Goal: Check status

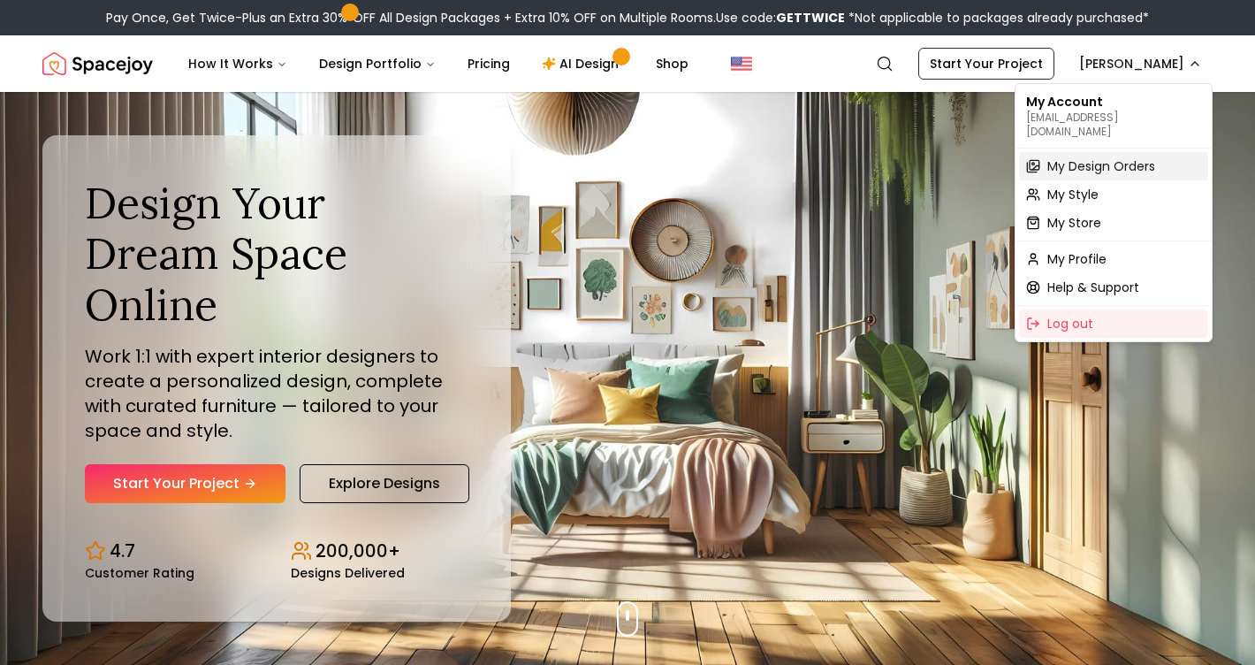
click at [1055, 157] on span "My Design Orders" at bounding box center [1102, 166] width 108 height 18
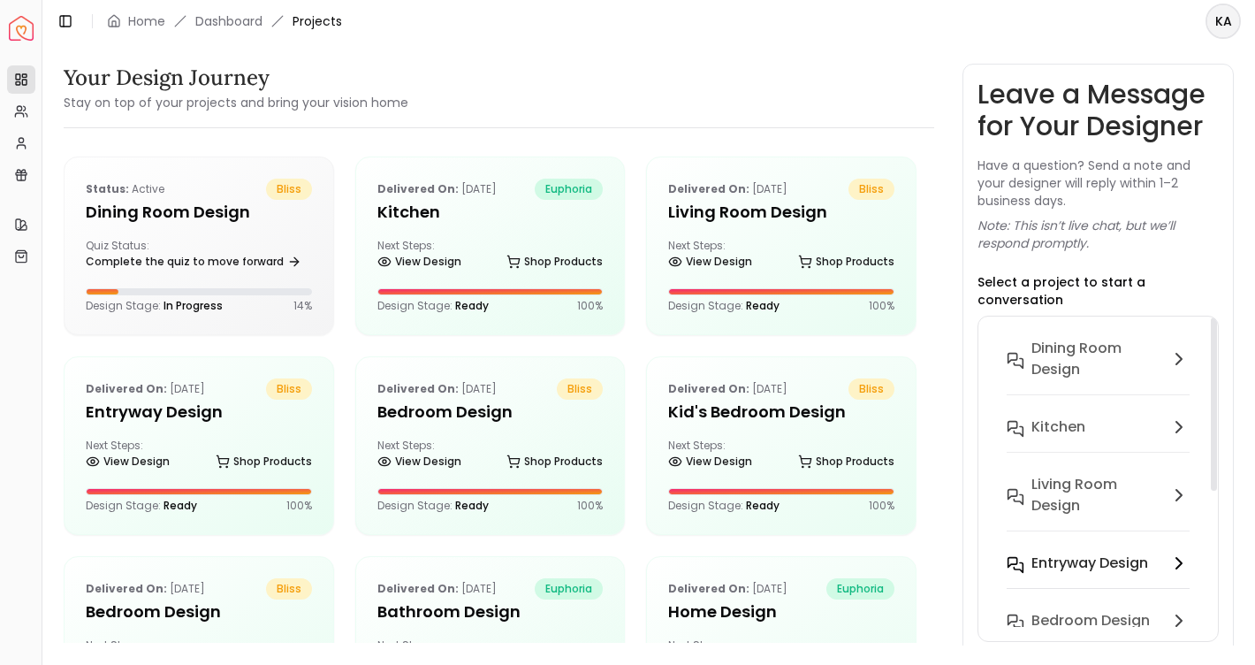
click at [1090, 553] on h6 "entryway design" at bounding box center [1090, 563] width 117 height 21
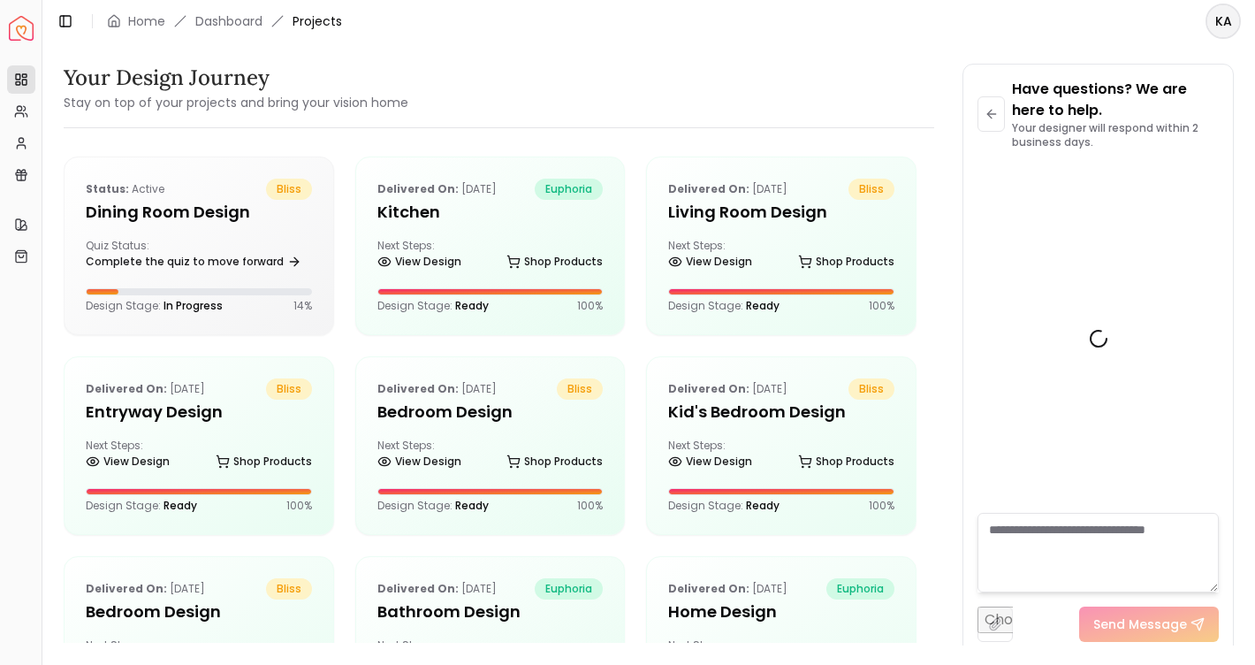
scroll to position [9105, 0]
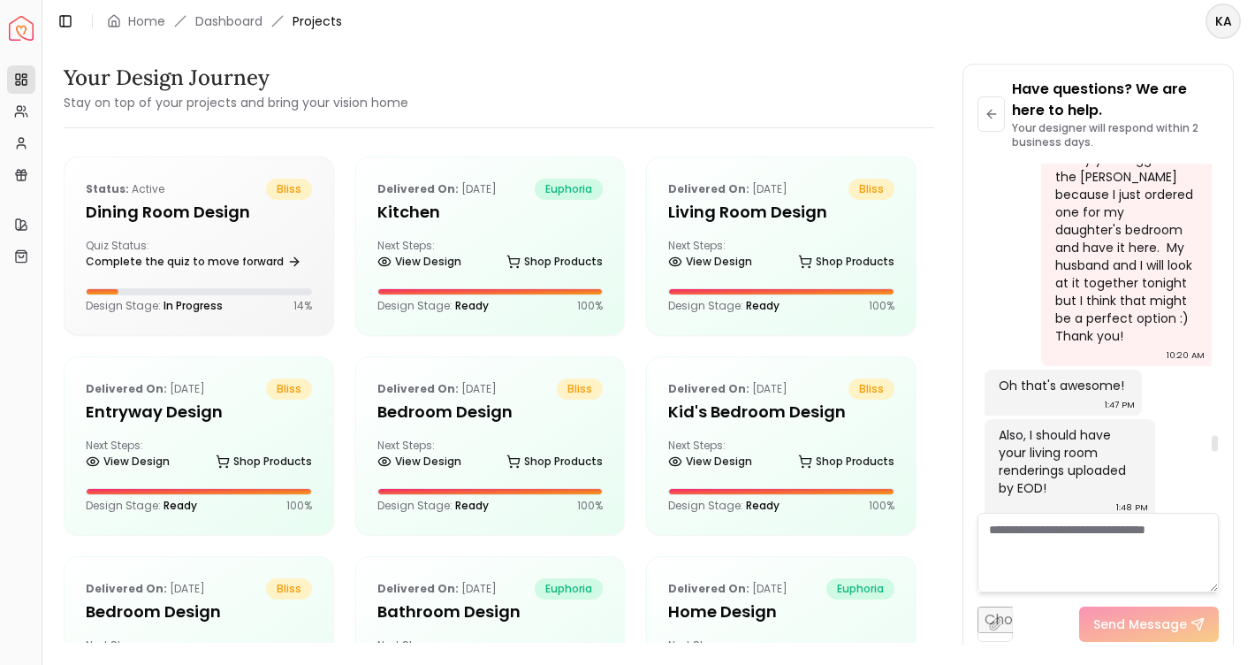
scroll to position [7405, 0]
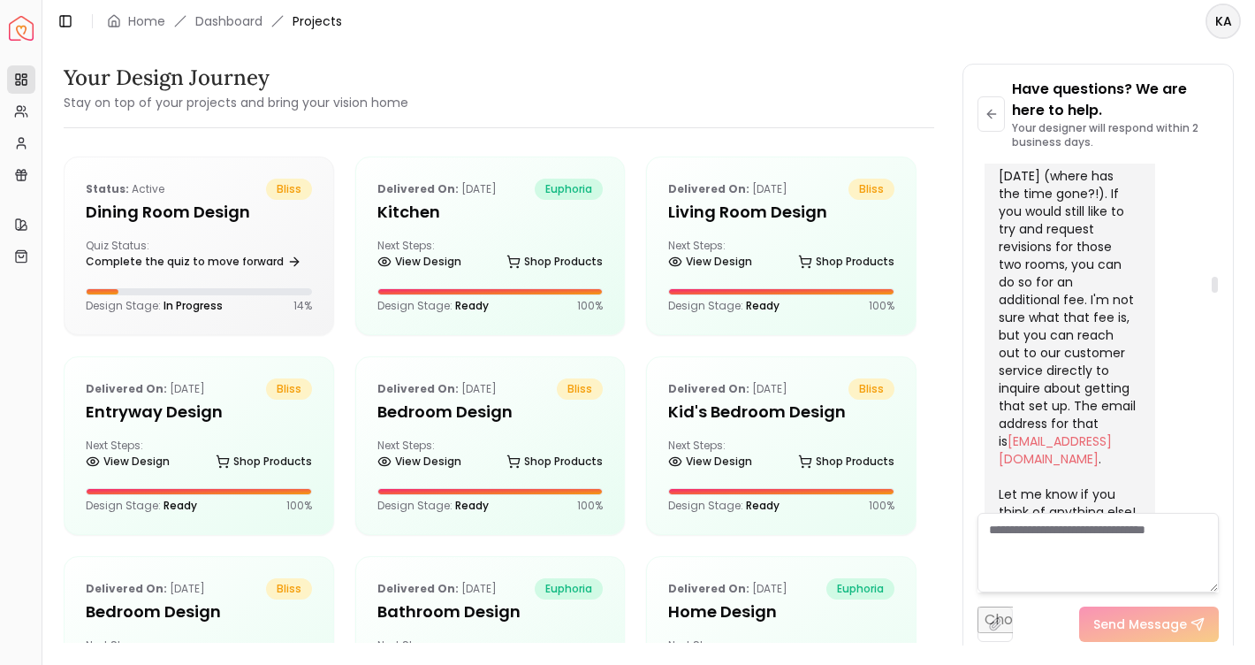
drag, startPoint x: 1216, startPoint y: 440, endPoint x: 1216, endPoint y: 275, distance: 165.3
click at [1216, 277] on div at bounding box center [1215, 285] width 6 height 16
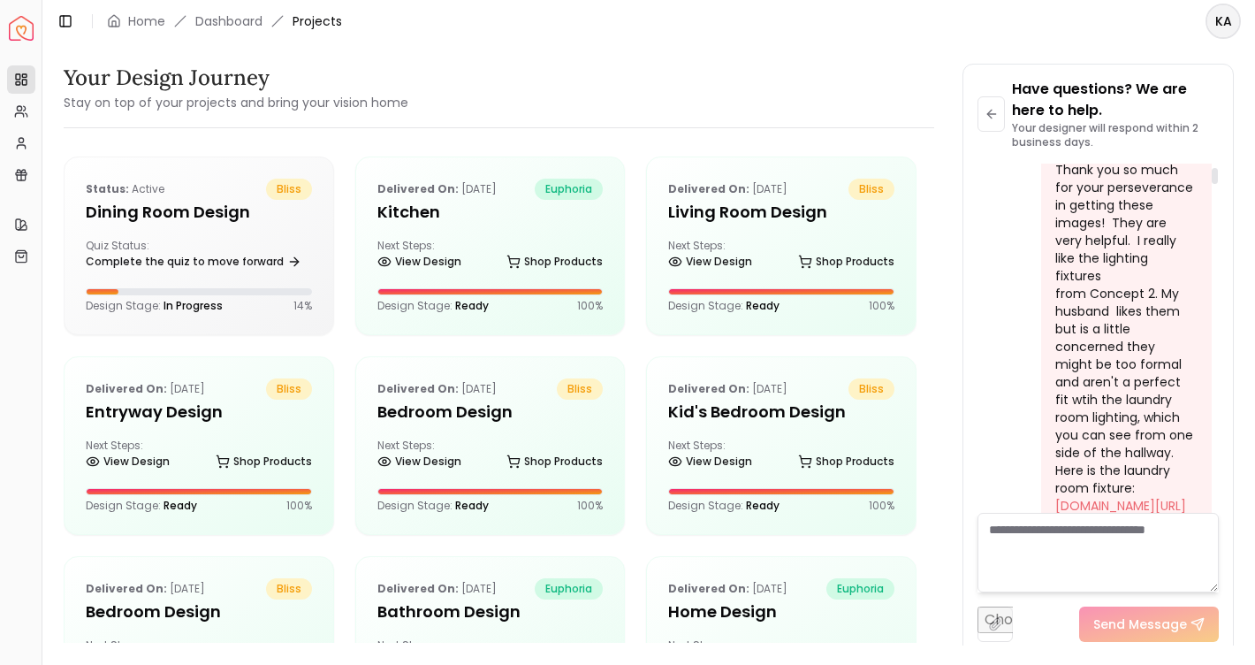
scroll to position [72, 0]
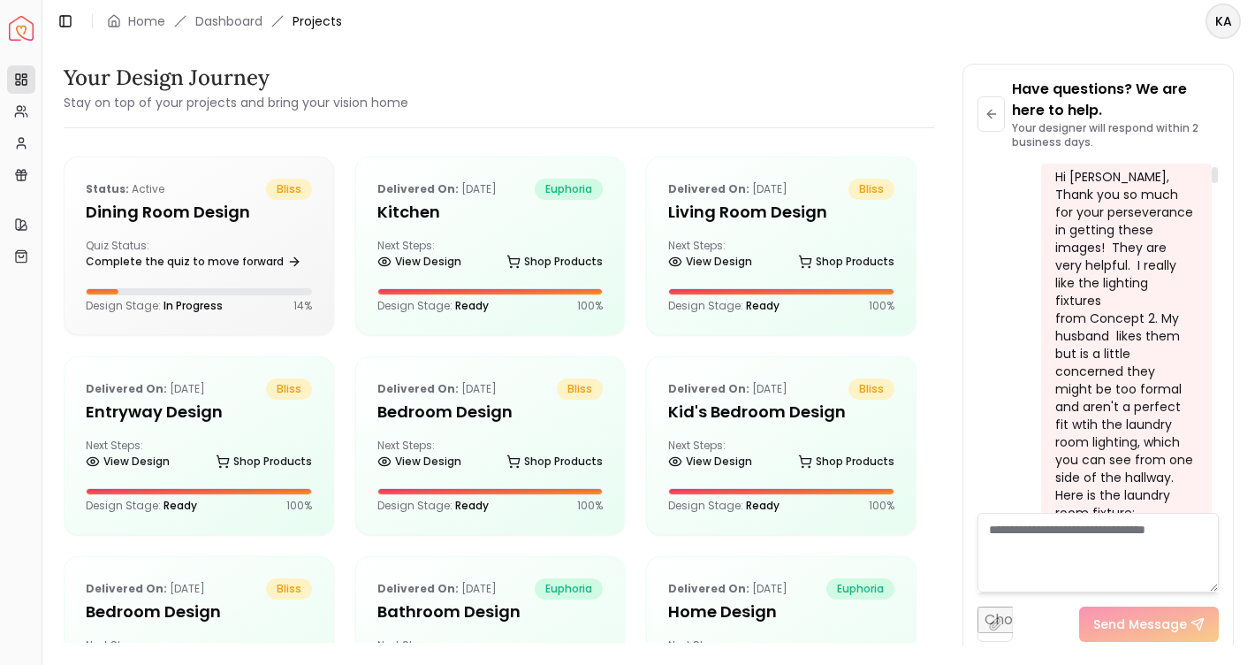
drag, startPoint x: 1216, startPoint y: 278, endPoint x: 1228, endPoint y: 176, distance: 102.4
click at [1228, 176] on div "Have questions? We are here to help. Your designer will respond within 2 busine…" at bounding box center [1099, 360] width 270 height 591
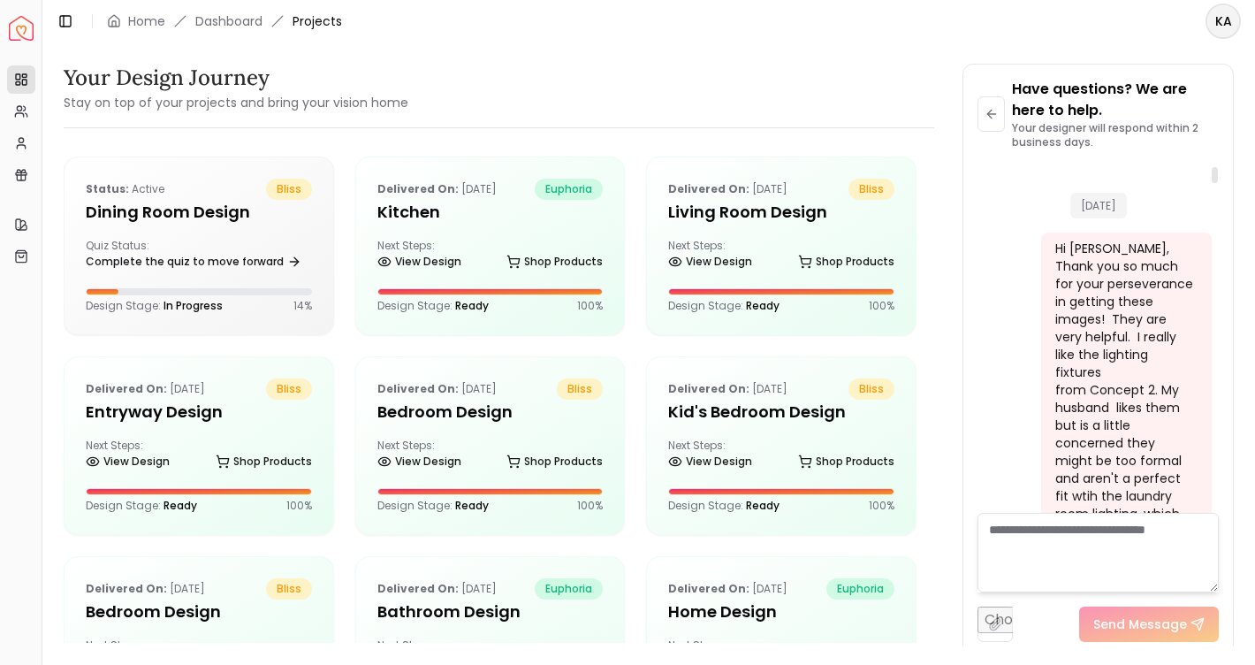
click at [1210, 171] on div at bounding box center [1214, 338] width 9 height 349
click at [1127, 277] on div "Hi, [PERSON_NAME]! Thank you so much for these designs. They are beautiful. I a…" at bounding box center [1125, 399] width 139 height 318
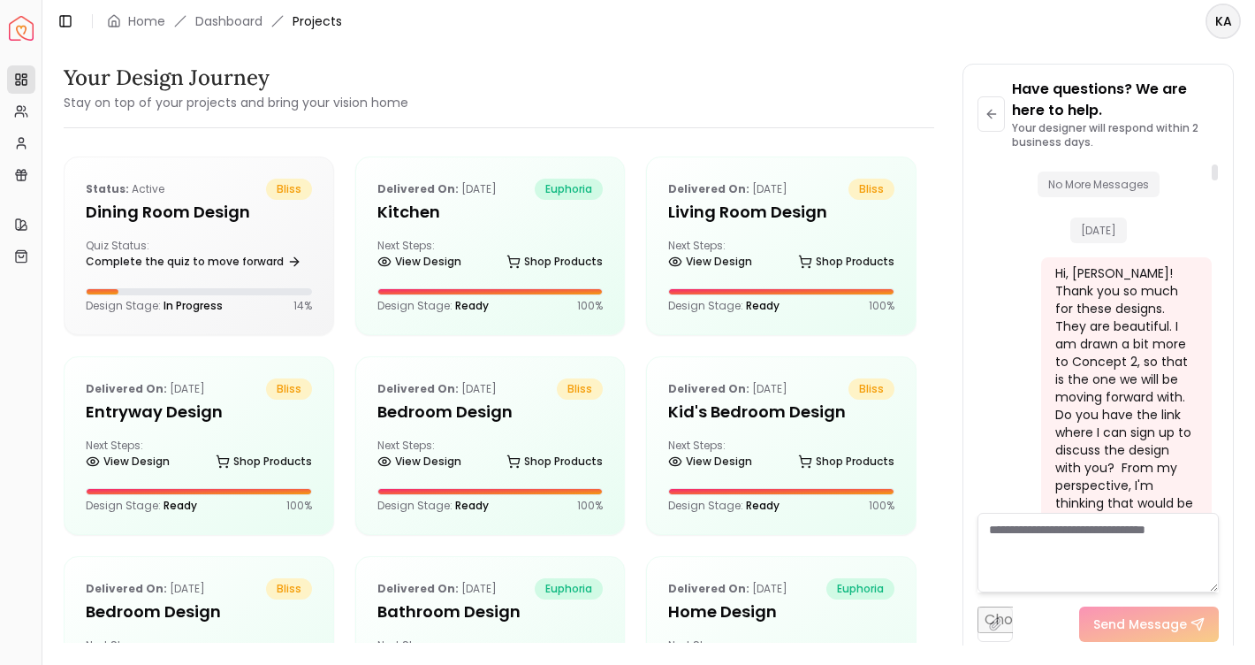
click at [1145, 376] on div "Hi, [PERSON_NAME]! Thank you so much for these designs. They are beautiful. I a…" at bounding box center [1125, 423] width 139 height 318
click at [452, 233] on div "Delivered on: [DATE] euphoria Kitchen Next Steps: View Design Shop Products Des…" at bounding box center [490, 245] width 269 height 177
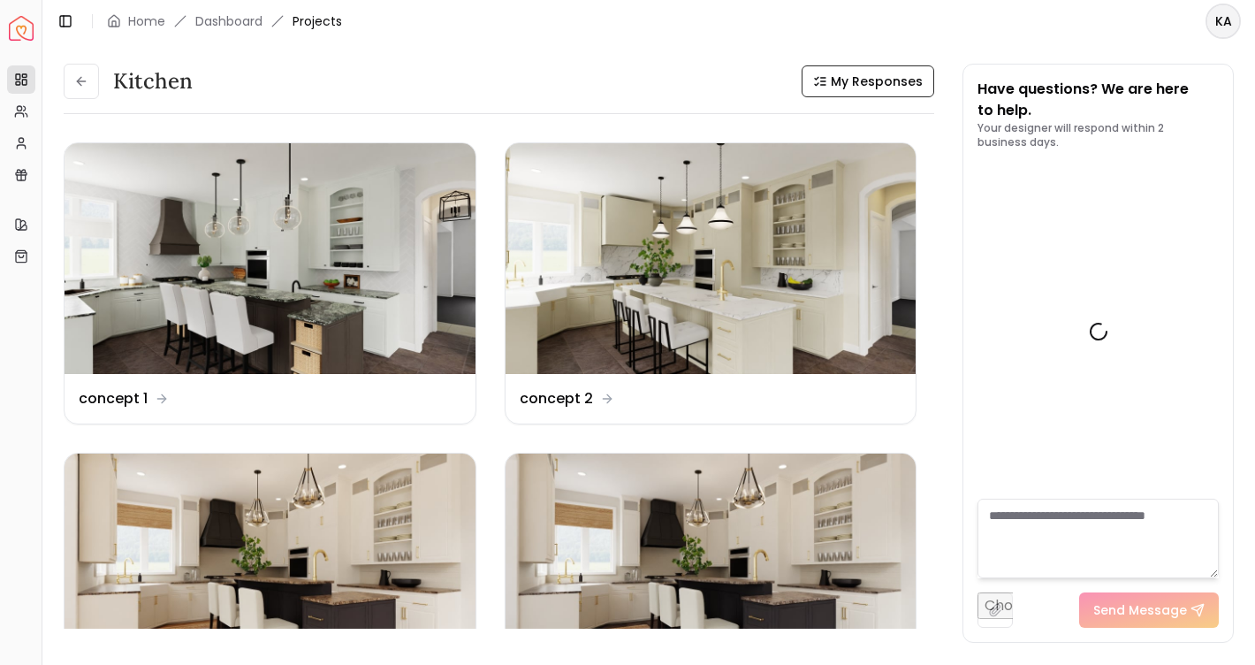
scroll to position [5583, 0]
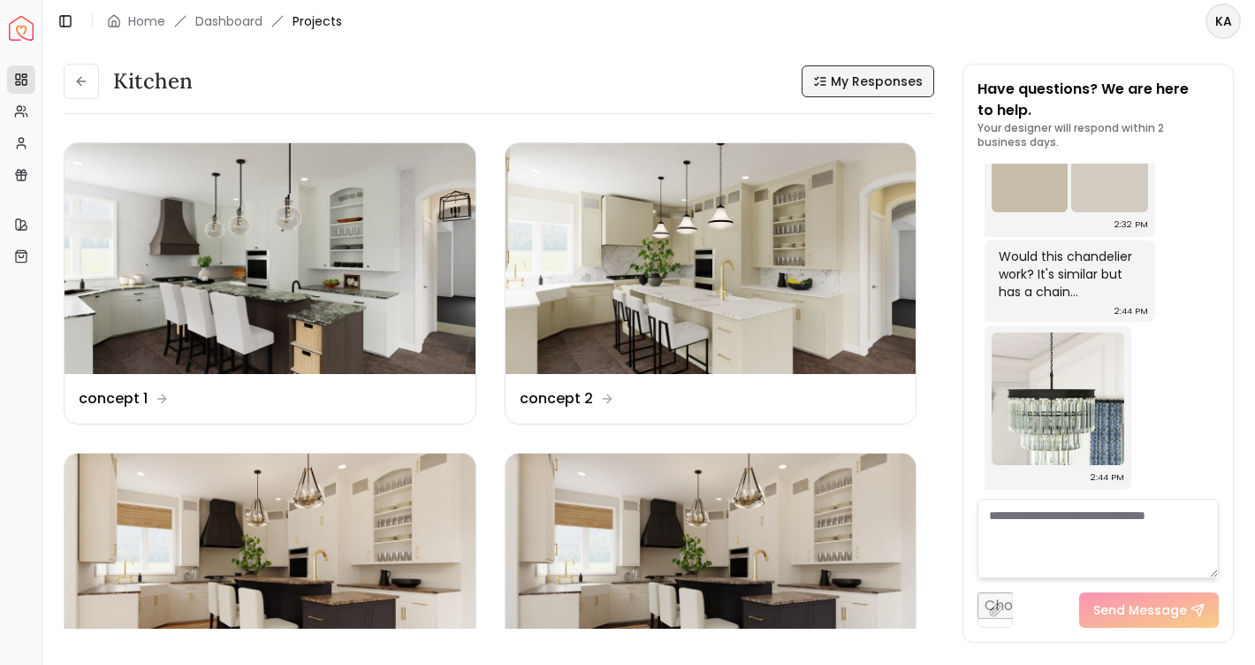
click at [861, 85] on span "My Responses" at bounding box center [877, 81] width 92 height 18
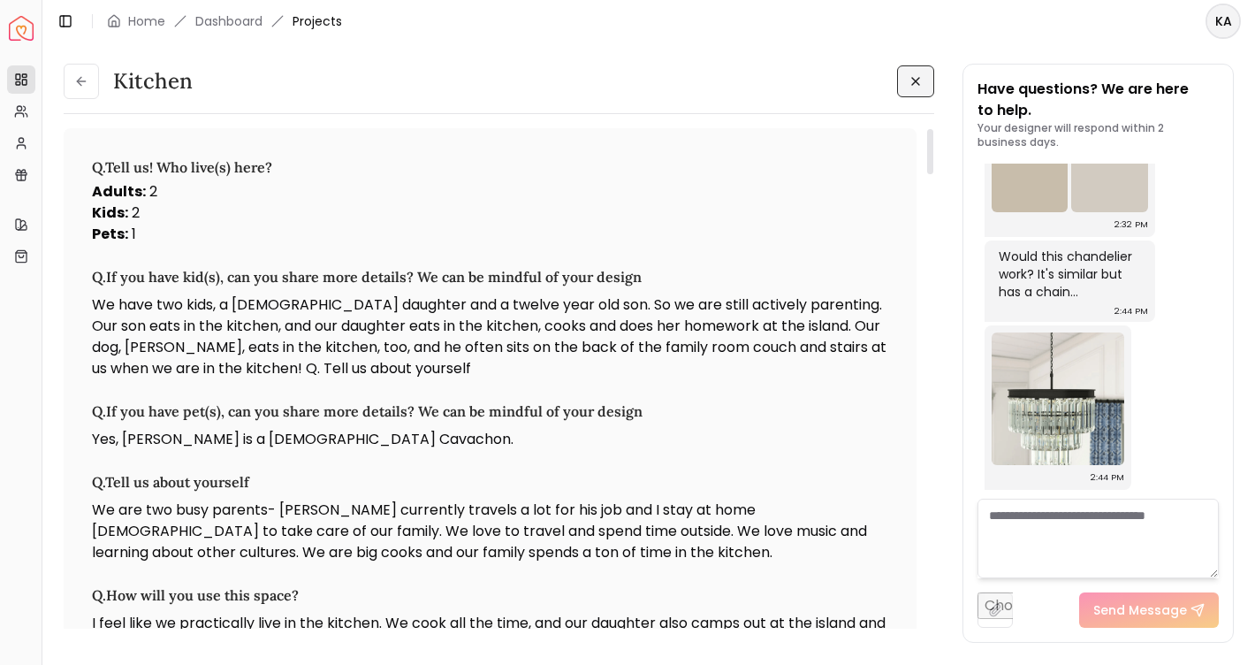
click at [792, 271] on h3 "Q. If you have kid(s), can you share more details? We can be mindful of your de…" at bounding box center [490, 276] width 797 height 21
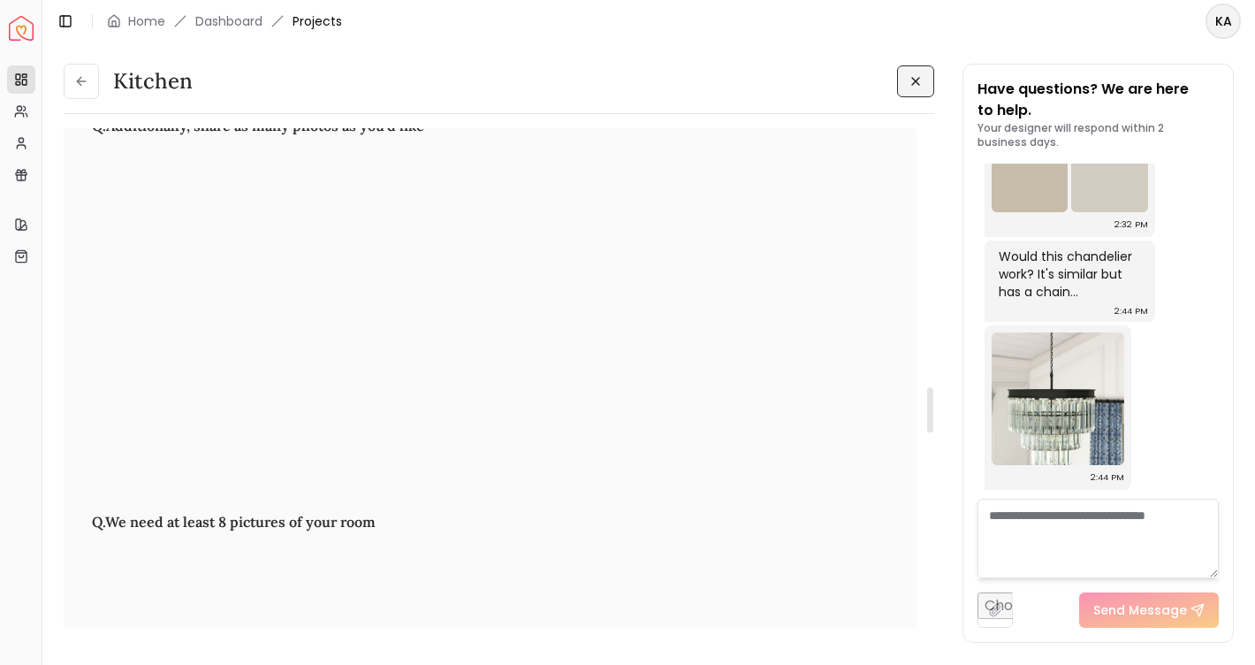
scroll to position [2876, 0]
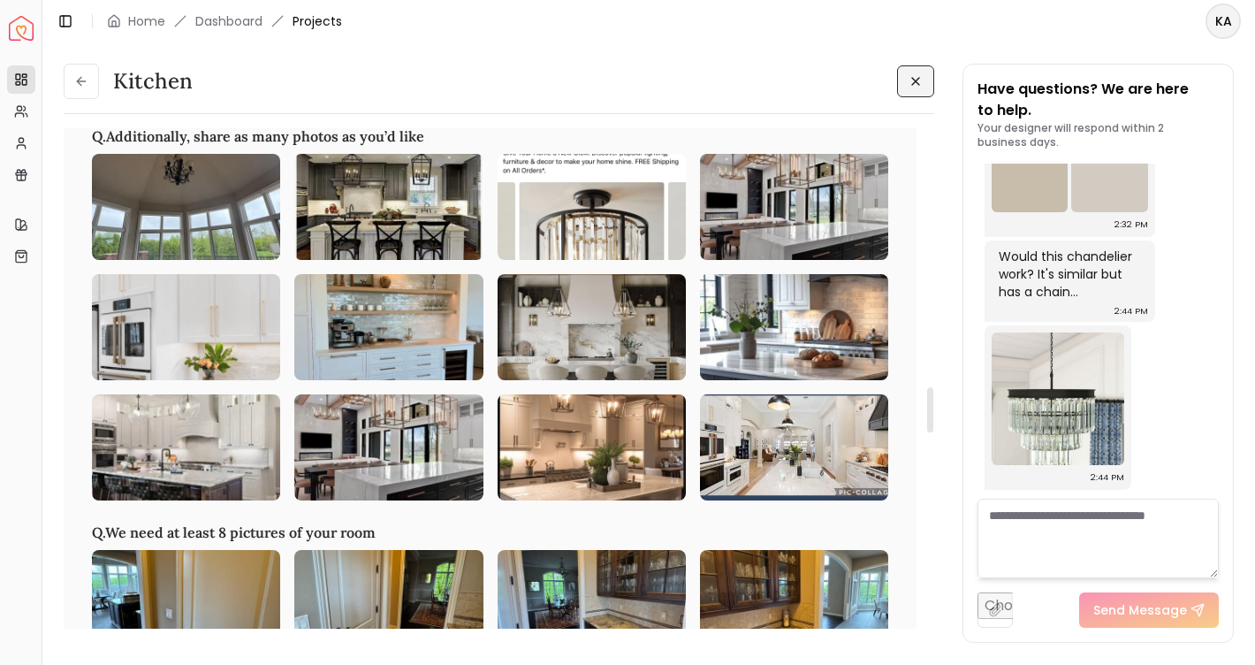
click at [617, 254] on img at bounding box center [592, 207] width 188 height 106
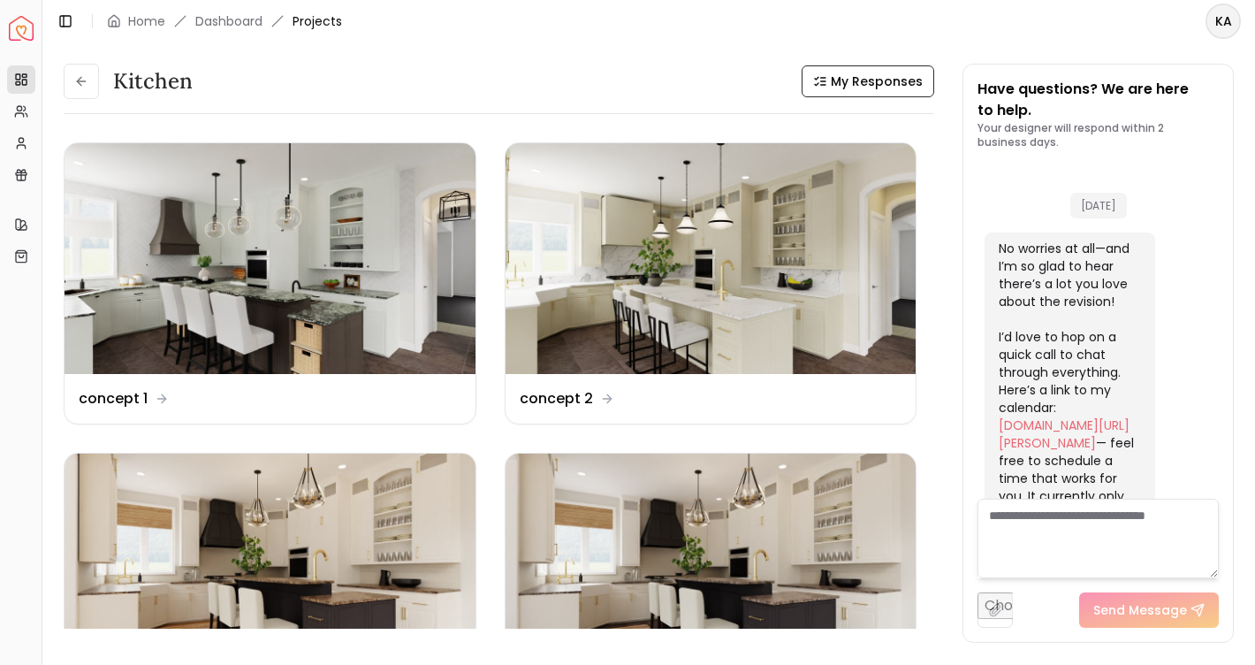
scroll to position [5583, 0]
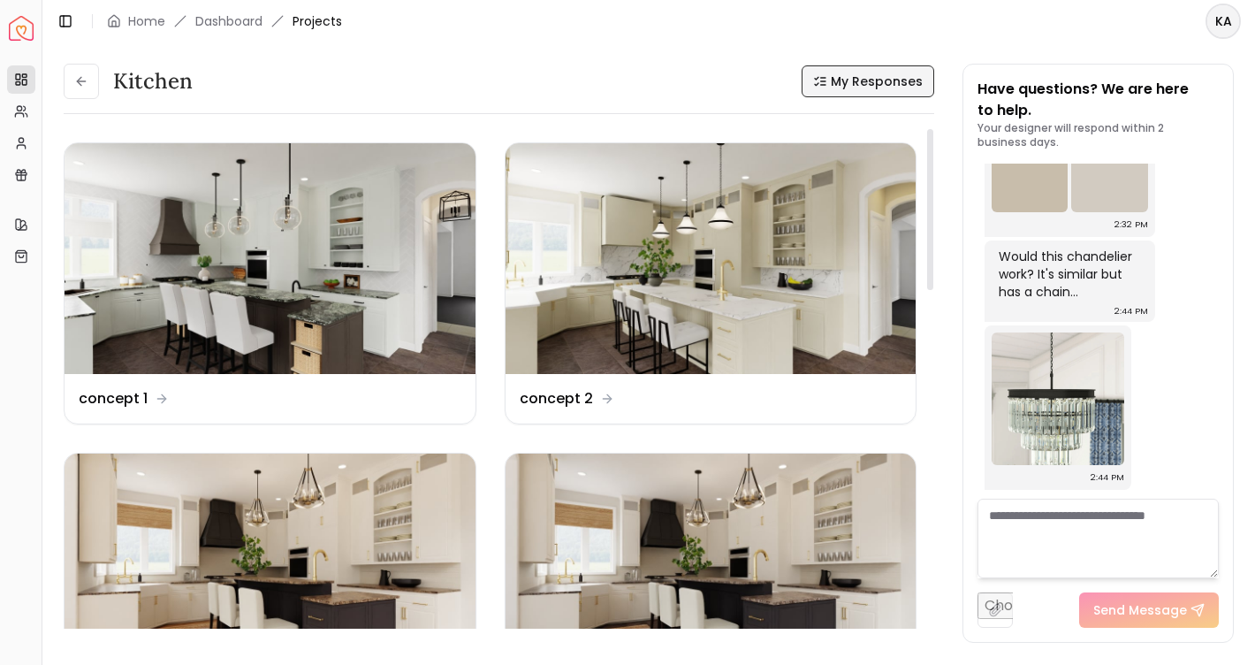
click at [873, 88] on span "My Responses" at bounding box center [877, 81] width 92 height 18
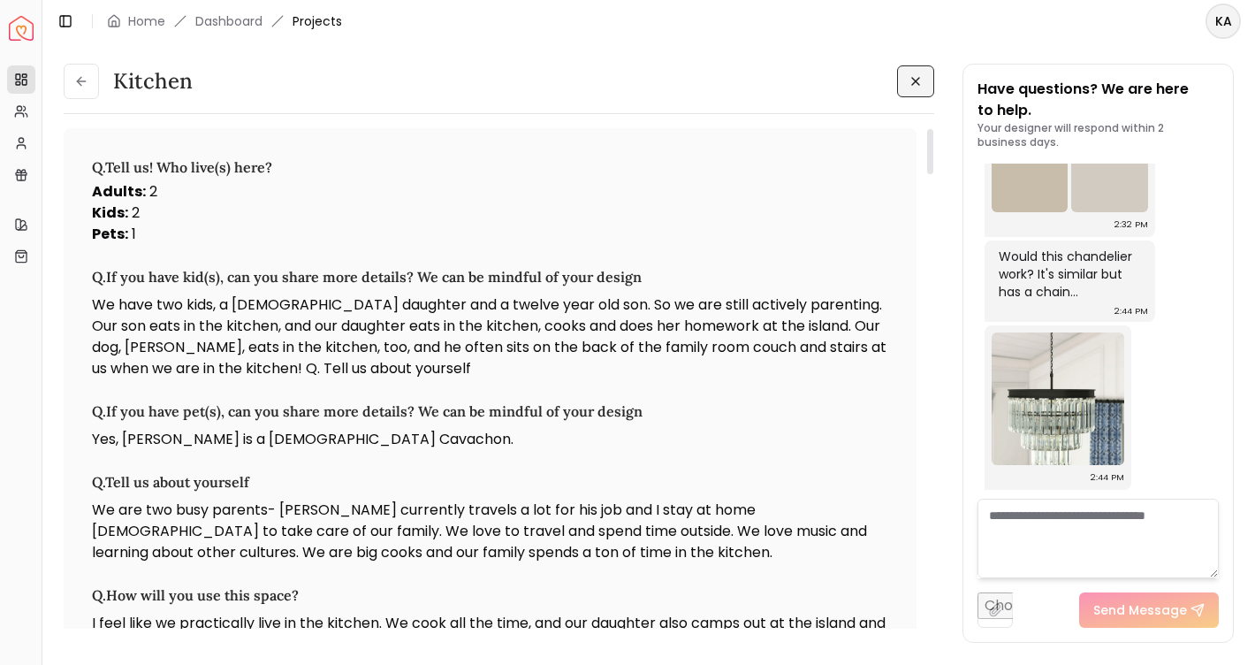
click at [644, 333] on p "We have two kids, a [DEMOGRAPHIC_DATA] daughter and a twelve year old son. So w…" at bounding box center [490, 336] width 797 height 85
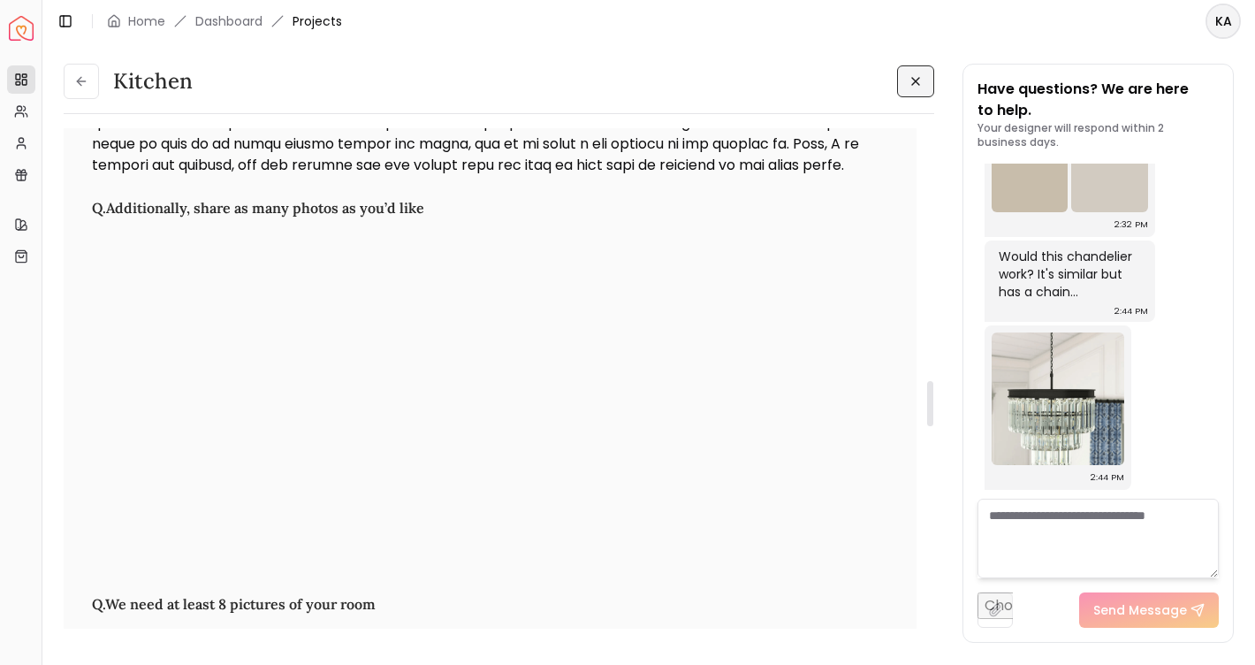
scroll to position [2806, 0]
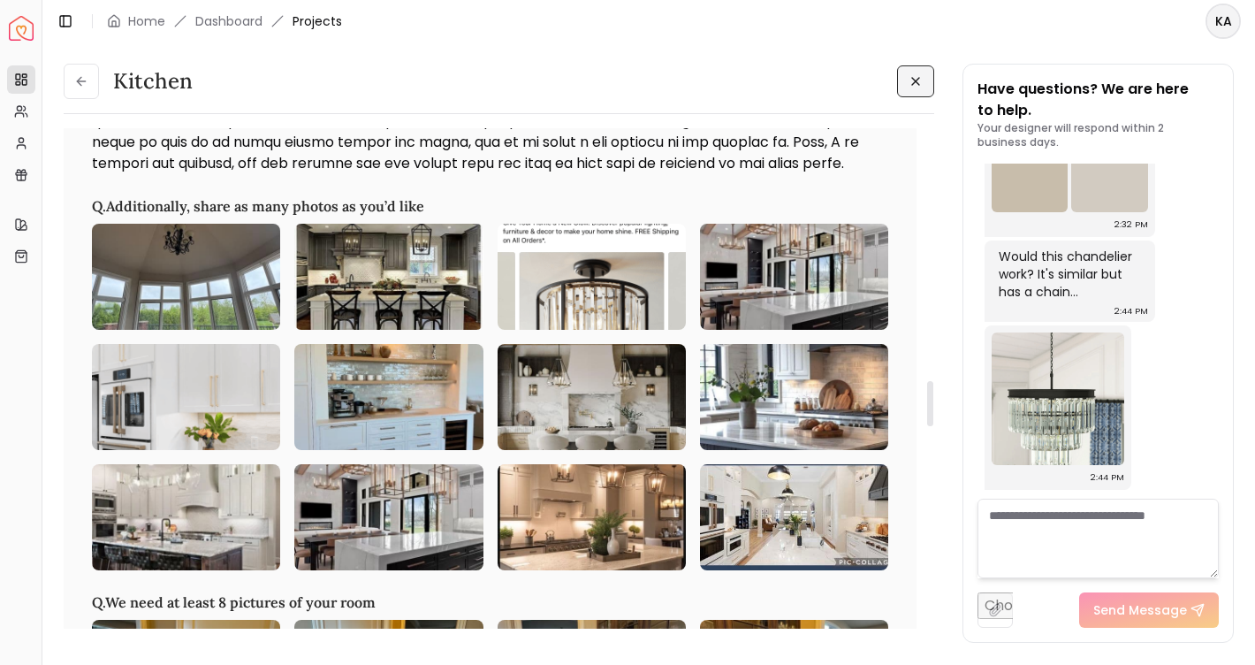
click at [759, 330] on img at bounding box center [794, 277] width 188 height 106
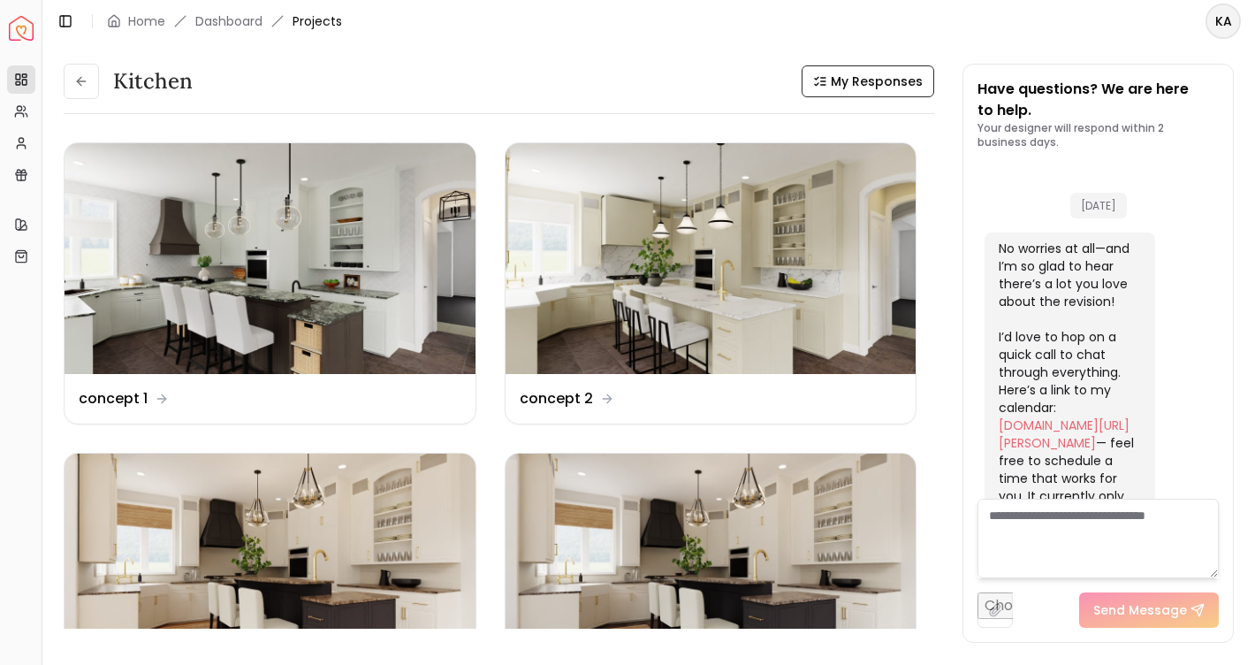
scroll to position [5583, 0]
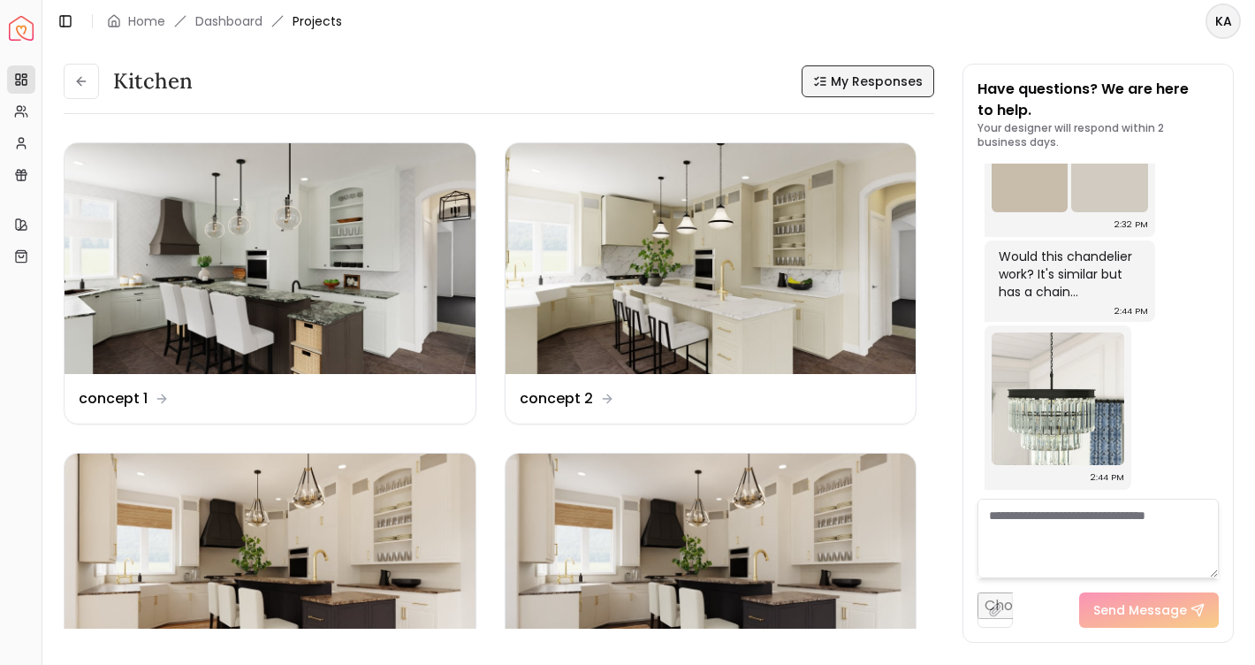
click at [903, 83] on span "My Responses" at bounding box center [877, 81] width 92 height 18
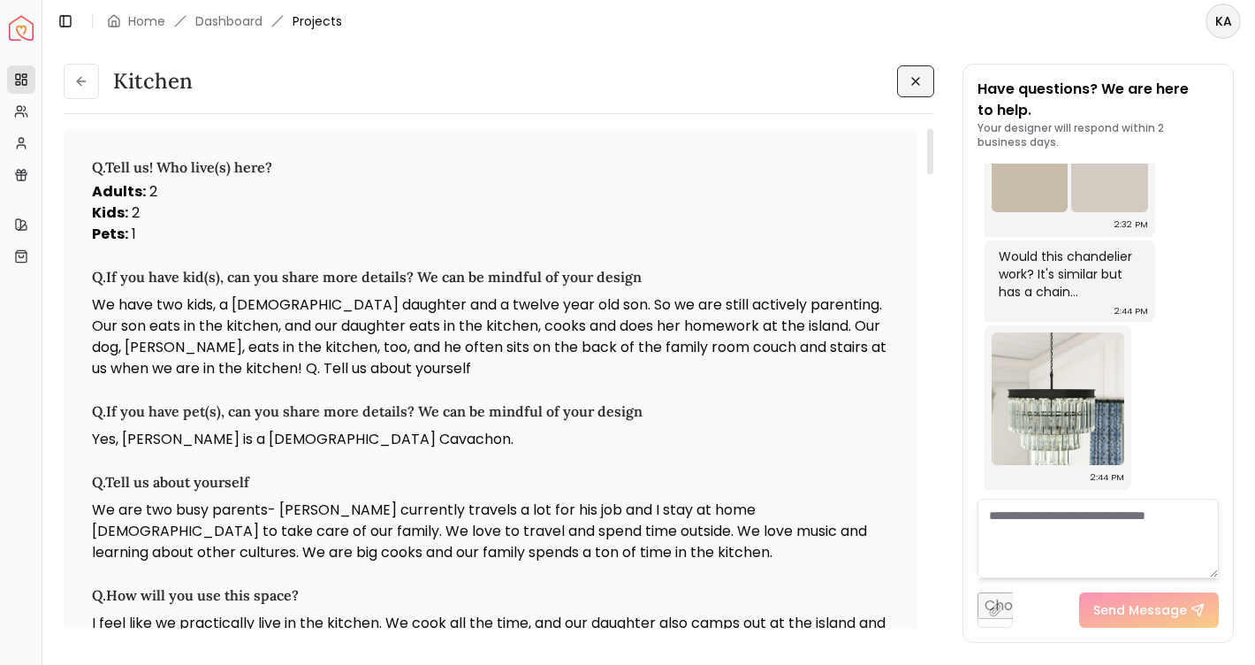
click at [705, 325] on p "We have two kids, a [DEMOGRAPHIC_DATA] daughter and a twelve year old son. So w…" at bounding box center [490, 336] width 797 height 85
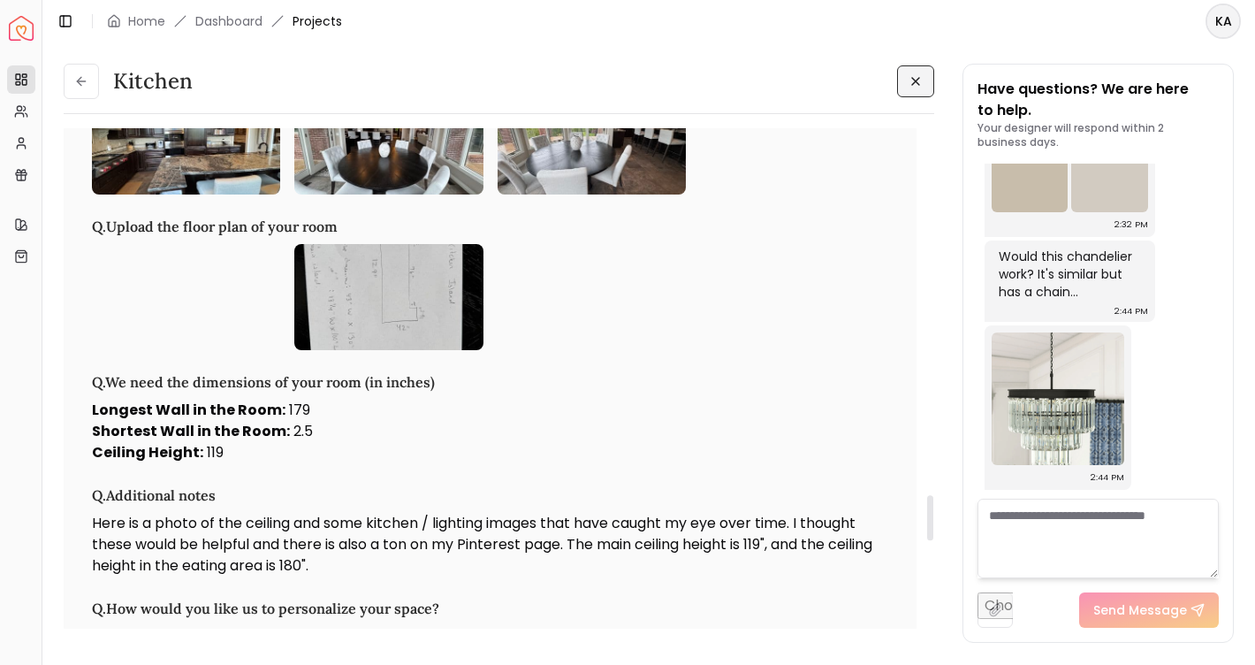
scroll to position [4082, 0]
